Goal: Task Accomplishment & Management: Manage account settings

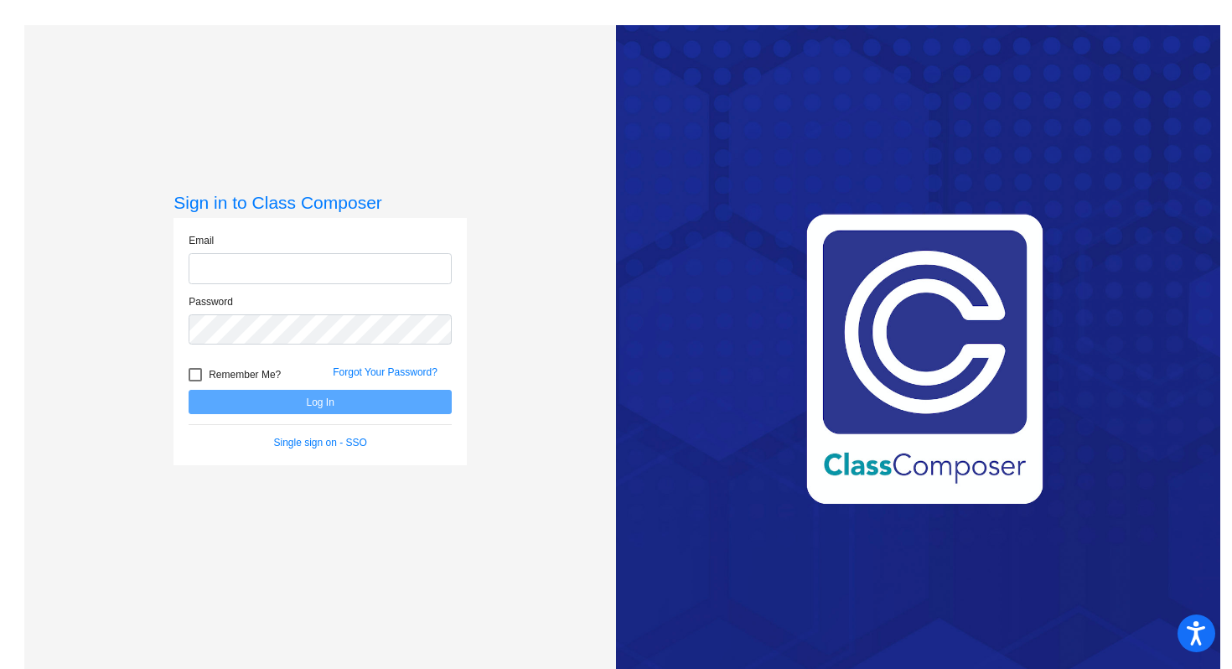
type input "[EMAIL_ADDRESS][DOMAIN_NAME]"
click at [346, 407] on button "Log In" at bounding box center [320, 402] width 263 height 24
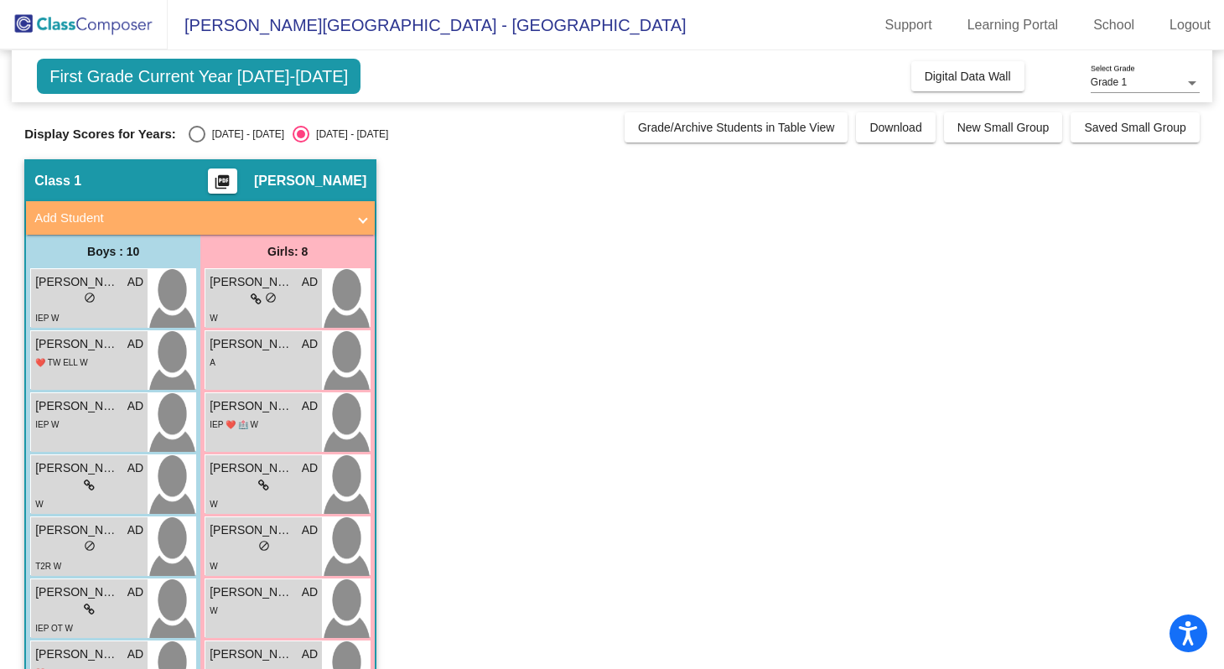
click at [216, 148] on div "First Grade Current Year [DATE]-[DATE] Add, Move, or Retain Students Off On Inc…" at bounding box center [611, 482] width 1175 height 865
click at [192, 132] on div "Select an option" at bounding box center [197, 134] width 17 height 17
click at [196, 143] on input "[DATE] - [DATE]" at bounding box center [196, 143] width 1 height 1
radio input "true"
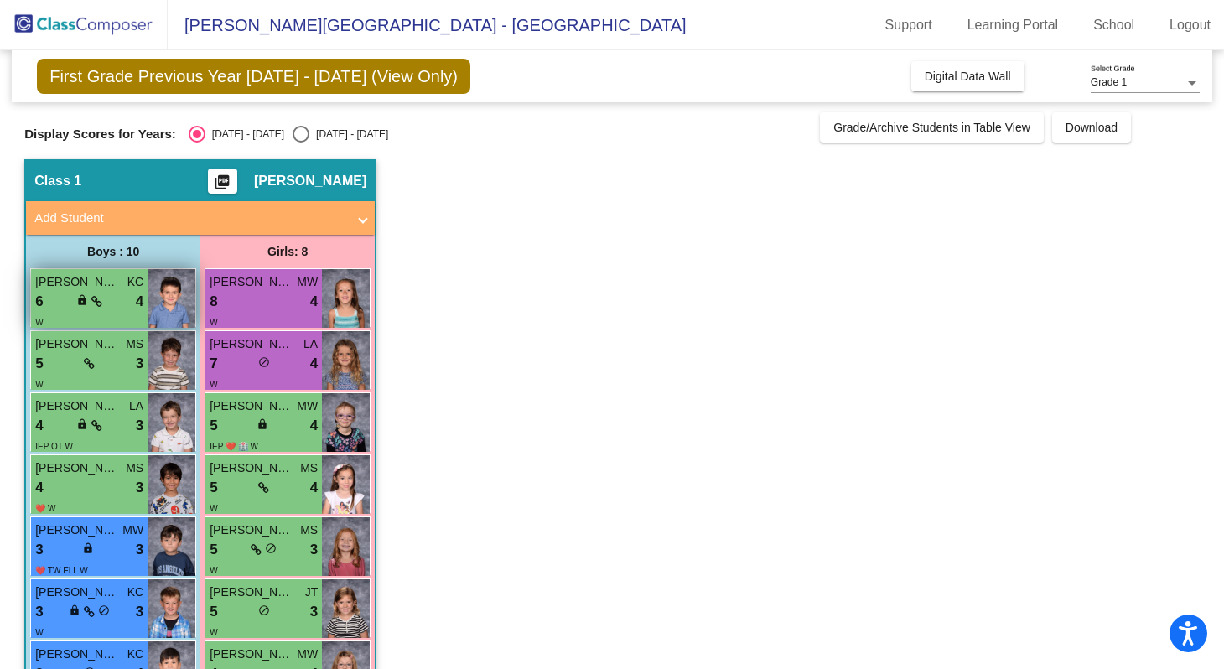
click at [48, 286] on span "[PERSON_NAME]" at bounding box center [77, 282] width 84 height 18
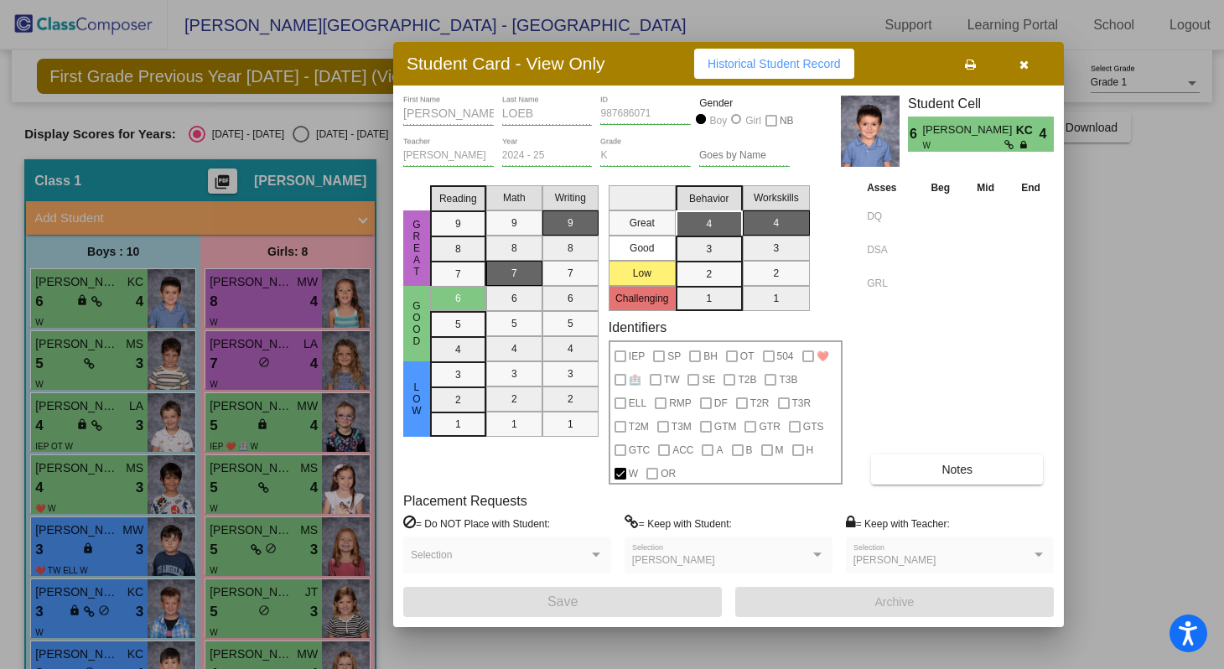
click at [1027, 63] on icon "button" at bounding box center [1023, 65] width 9 height 12
